Goal: Task Accomplishment & Management: Manage account settings

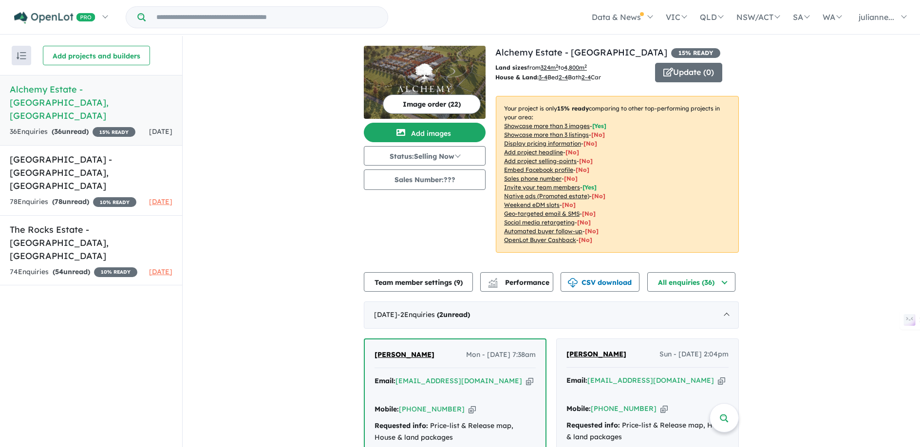
click at [117, 126] on div "36 Enquir ies ( 36 unread) 15 % READY" at bounding box center [73, 132] width 126 height 12
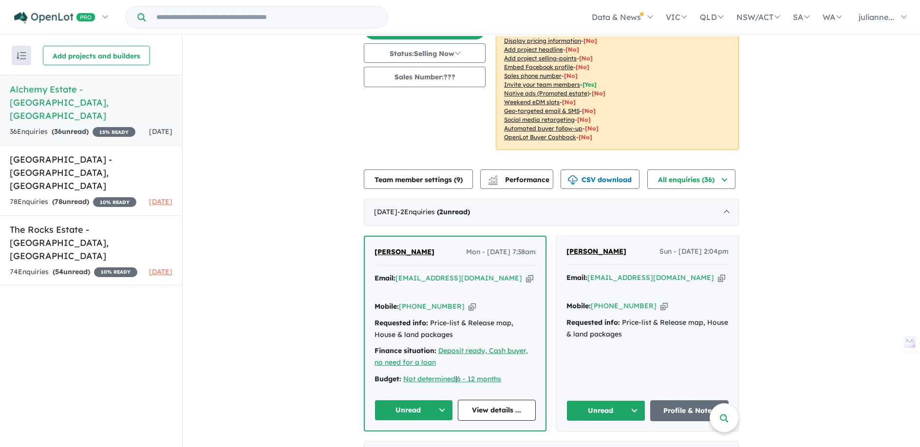
scroll to position [109, 0]
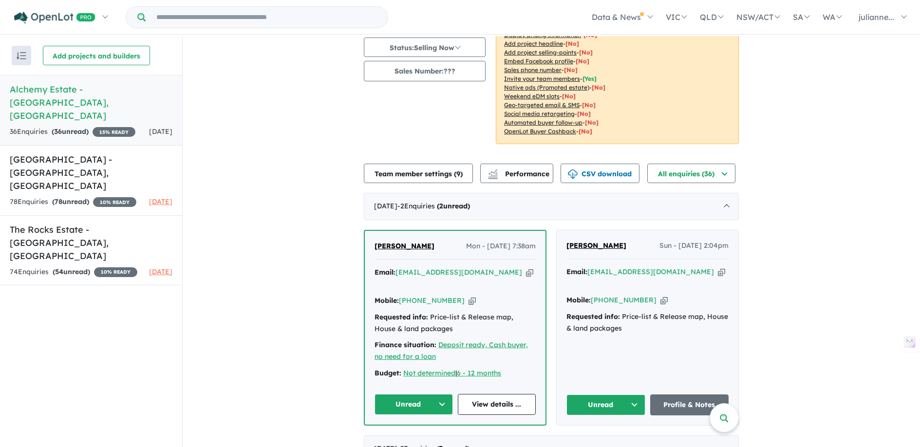
click at [439, 394] on button "Unread" at bounding box center [413, 404] width 78 height 21
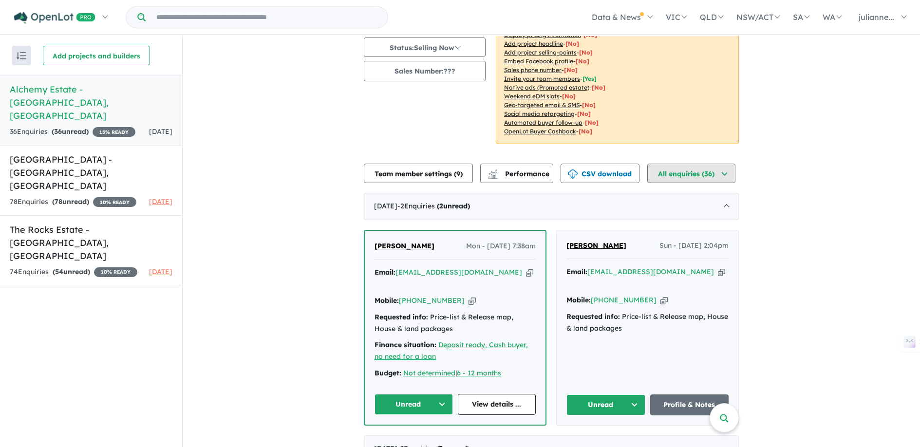
click at [729, 177] on button "All enquiries ( 36 )" at bounding box center [691, 173] width 88 height 19
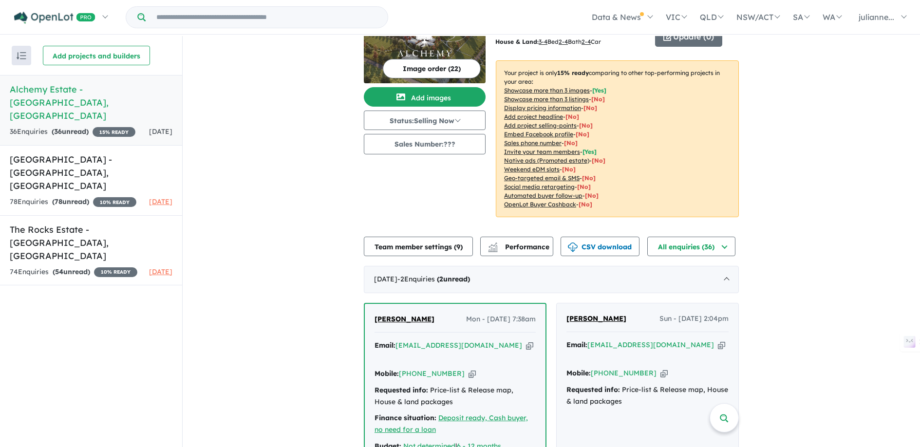
scroll to position [0, 0]
